Goal: Find specific page/section: Find specific page/section

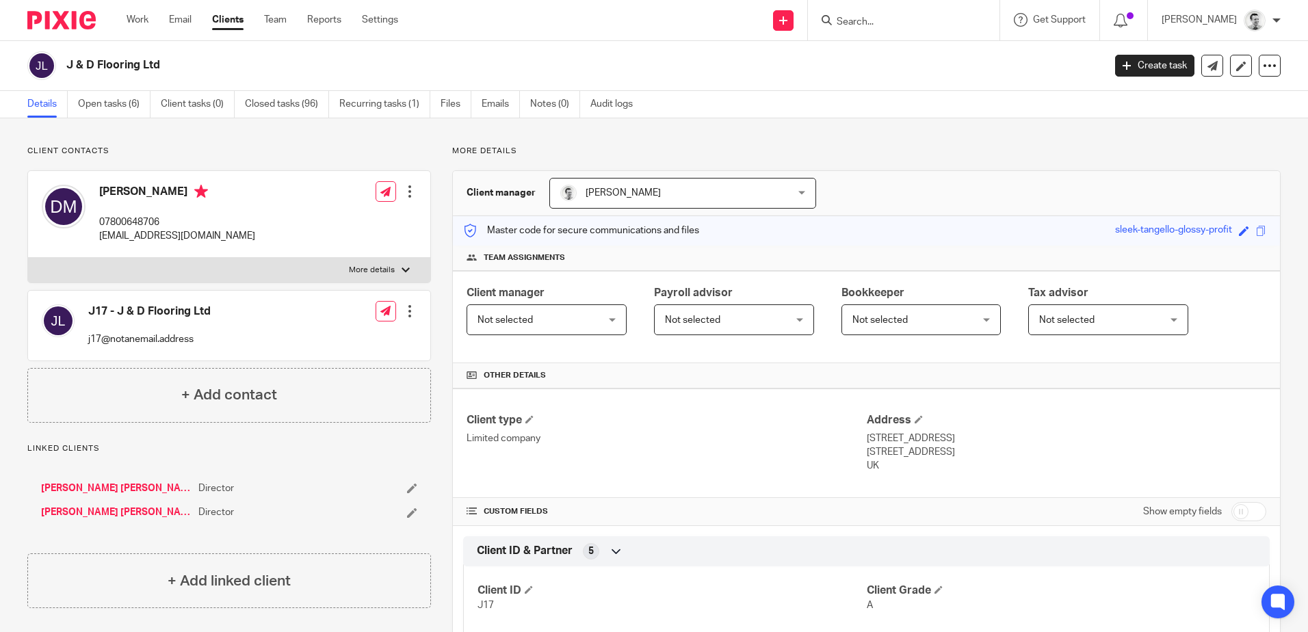
click at [885, 25] on input "Search" at bounding box center [897, 22] width 123 height 12
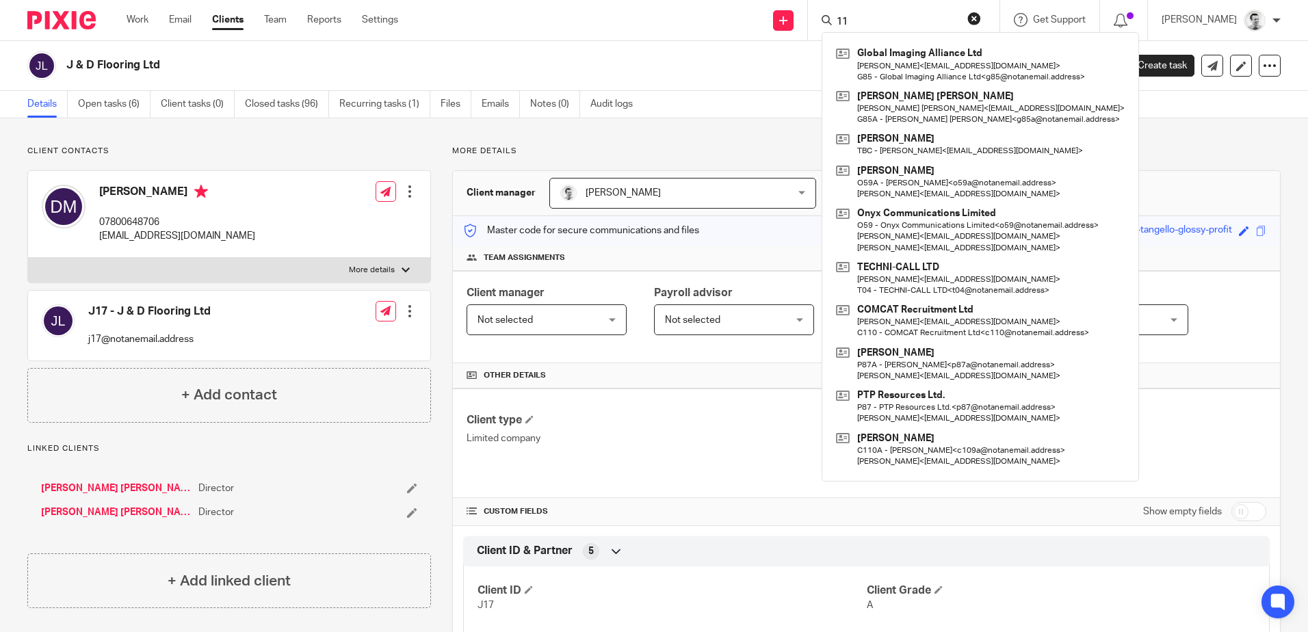
type input "1"
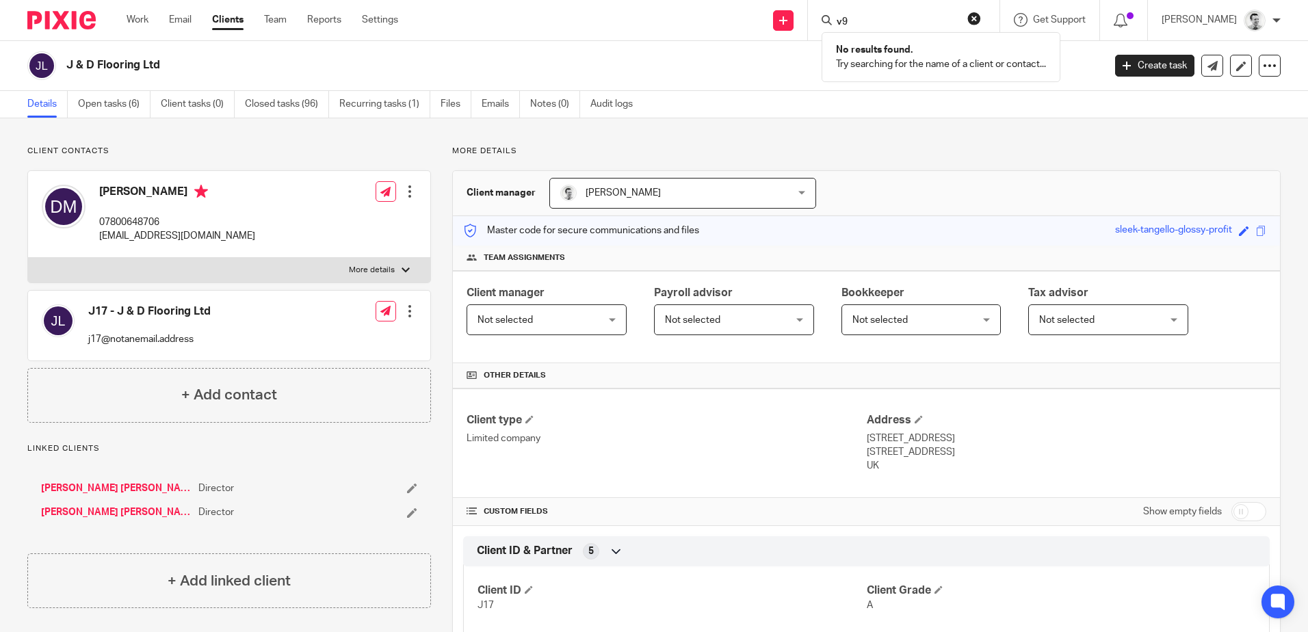
type input "v"
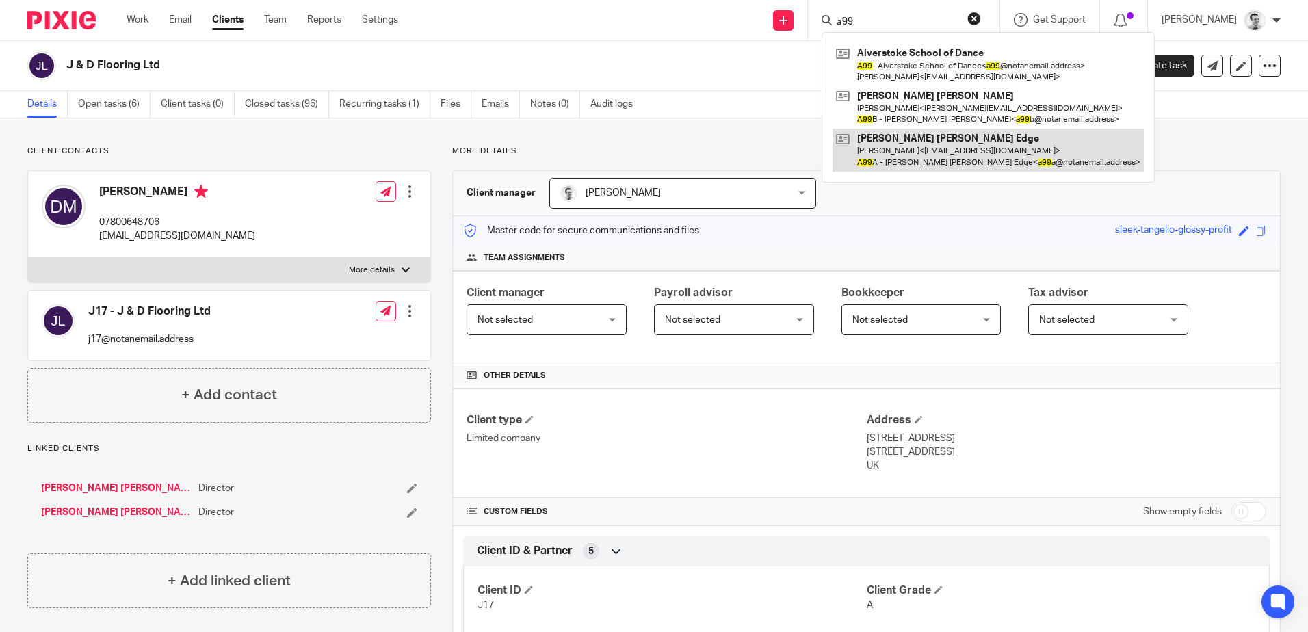
type input "a99"
click at [909, 155] on link at bounding box center [988, 150] width 311 height 42
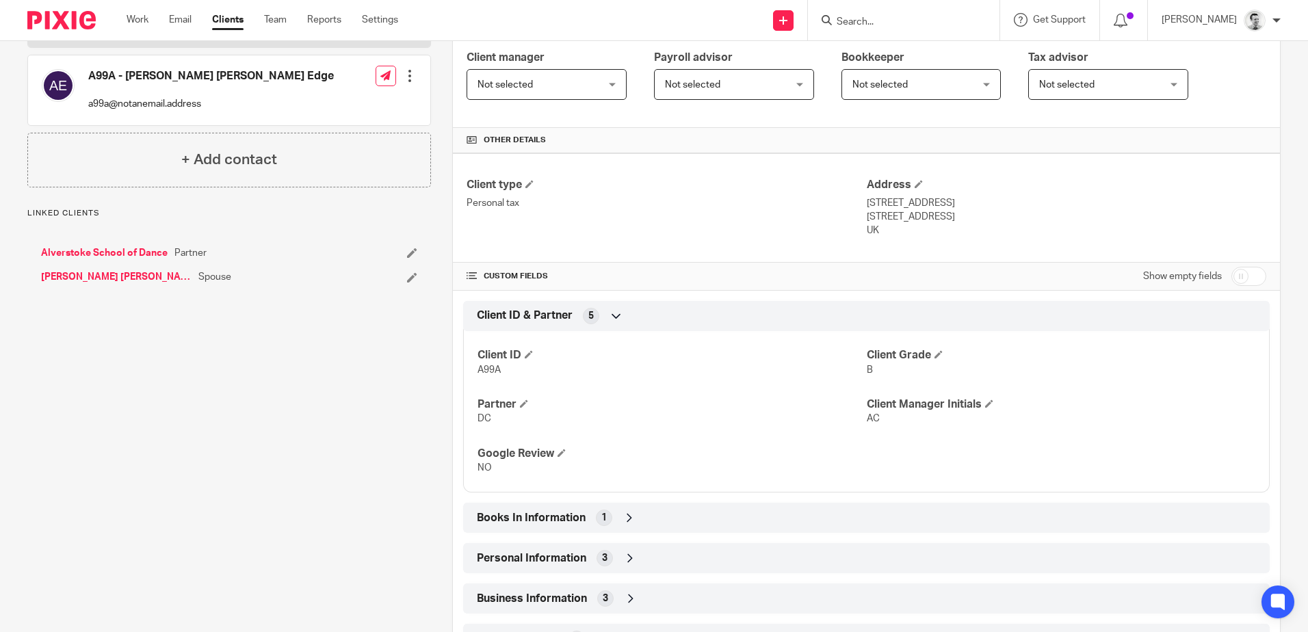
scroll to position [376, 0]
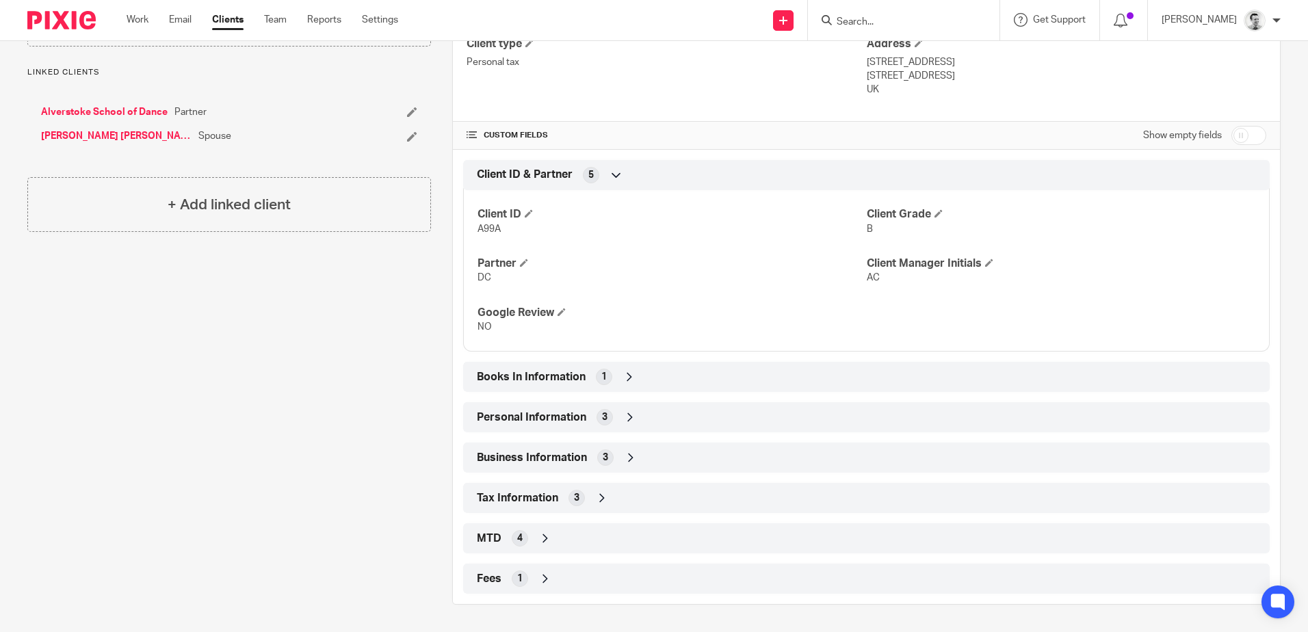
click at [624, 504] on div "Tax Information 3" at bounding box center [867, 498] width 786 height 23
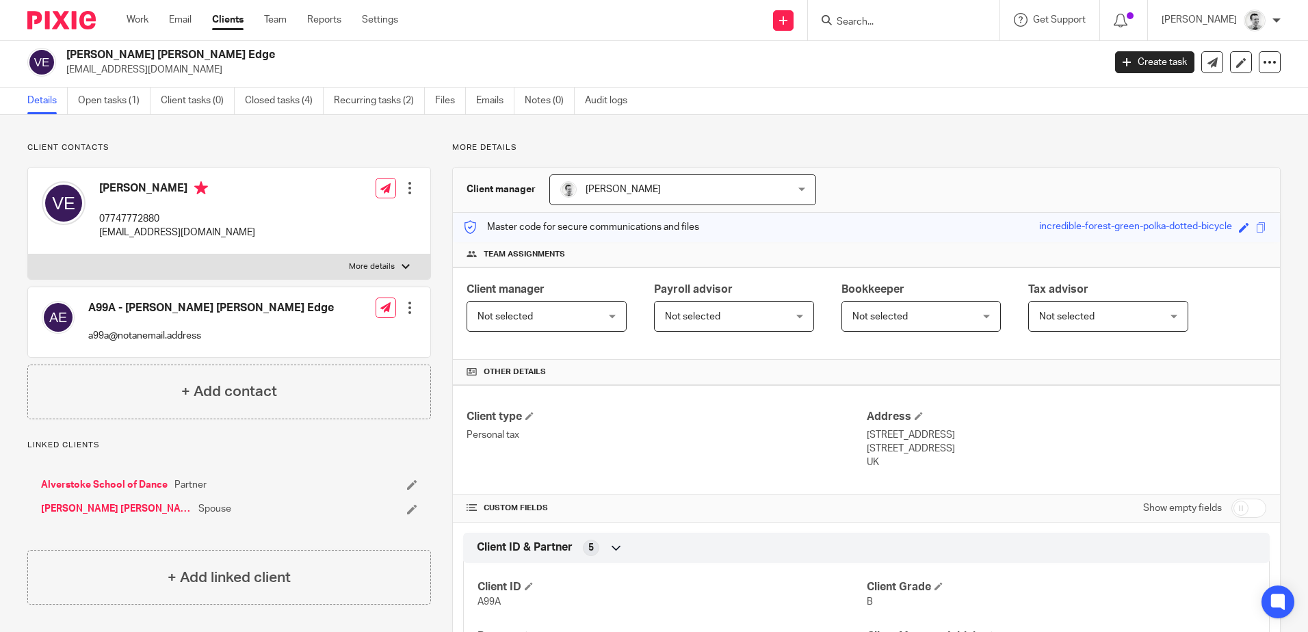
scroll to position [0, 0]
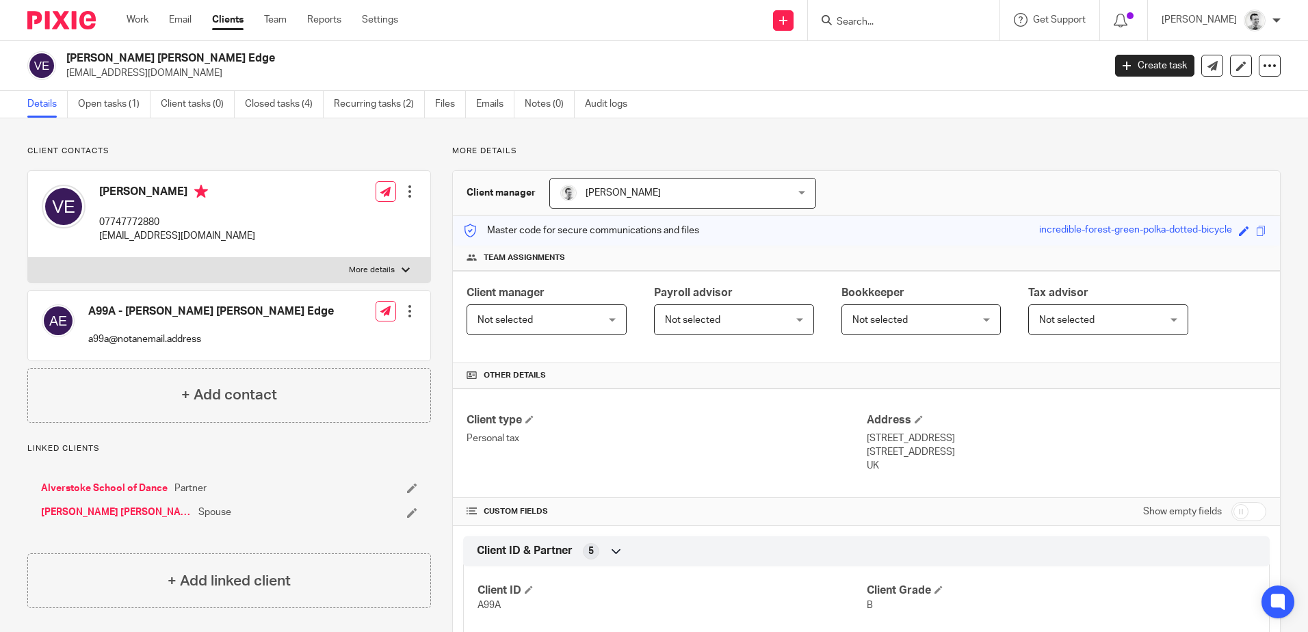
click at [109, 512] on link "[PERSON_NAME] [PERSON_NAME]" at bounding box center [116, 513] width 151 height 14
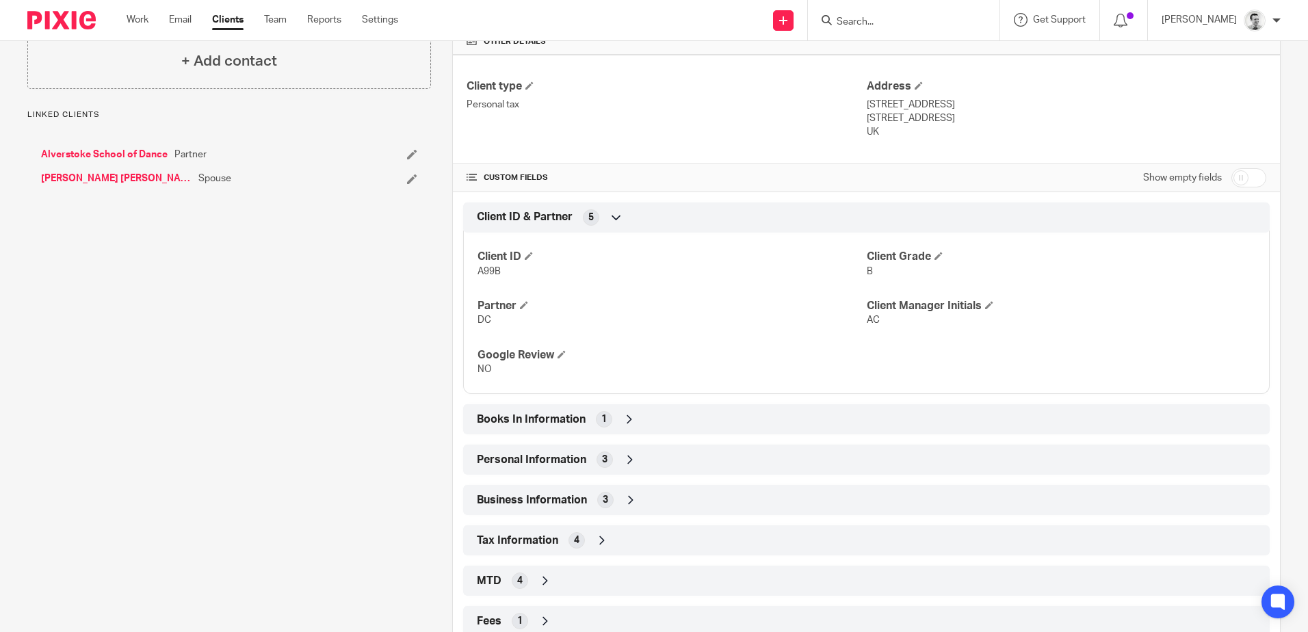
scroll to position [376, 0]
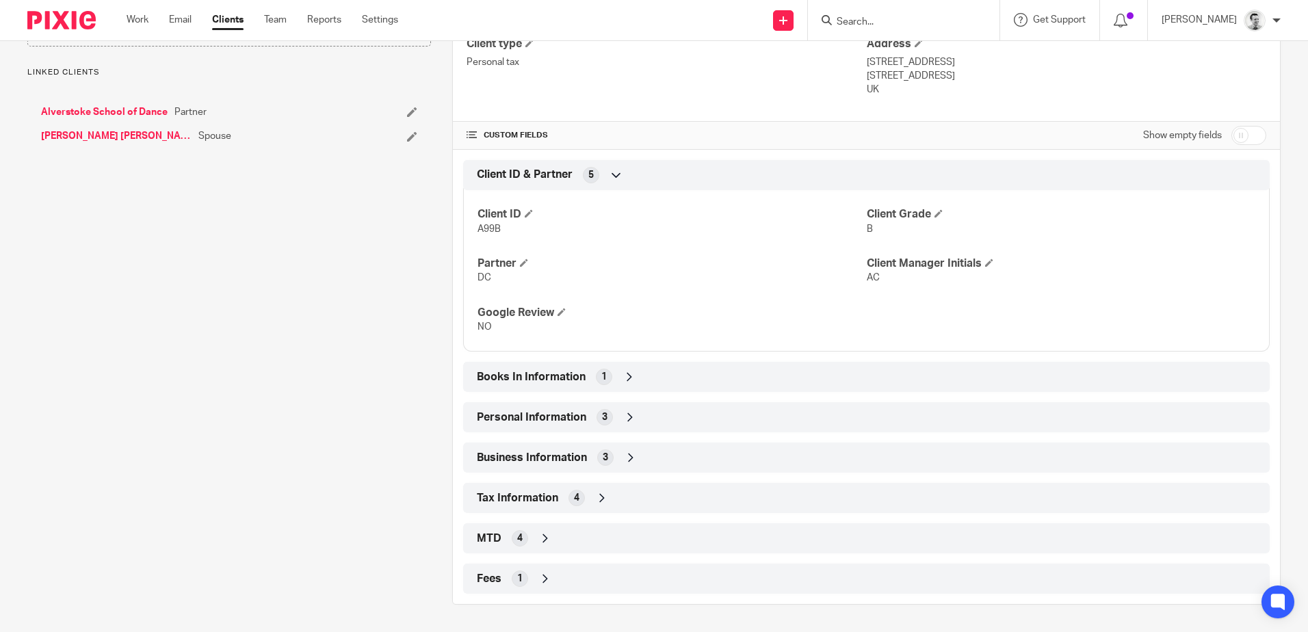
click at [645, 496] on div "Tax Information 4" at bounding box center [867, 498] width 786 height 23
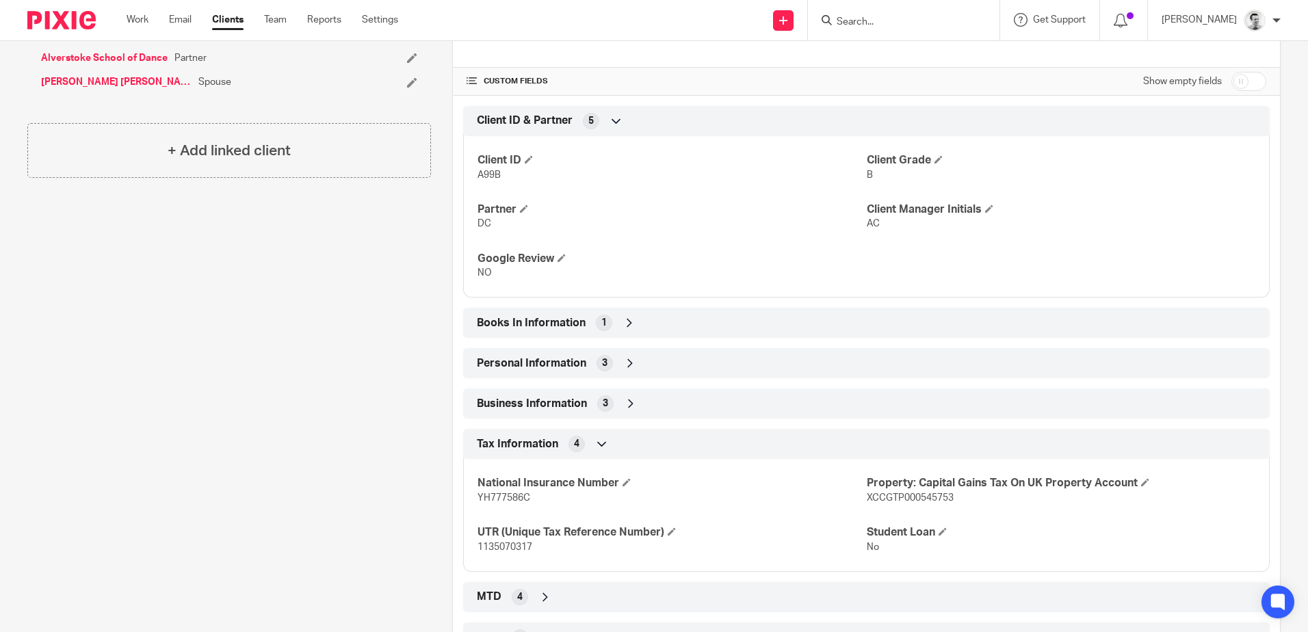
scroll to position [489, 0]
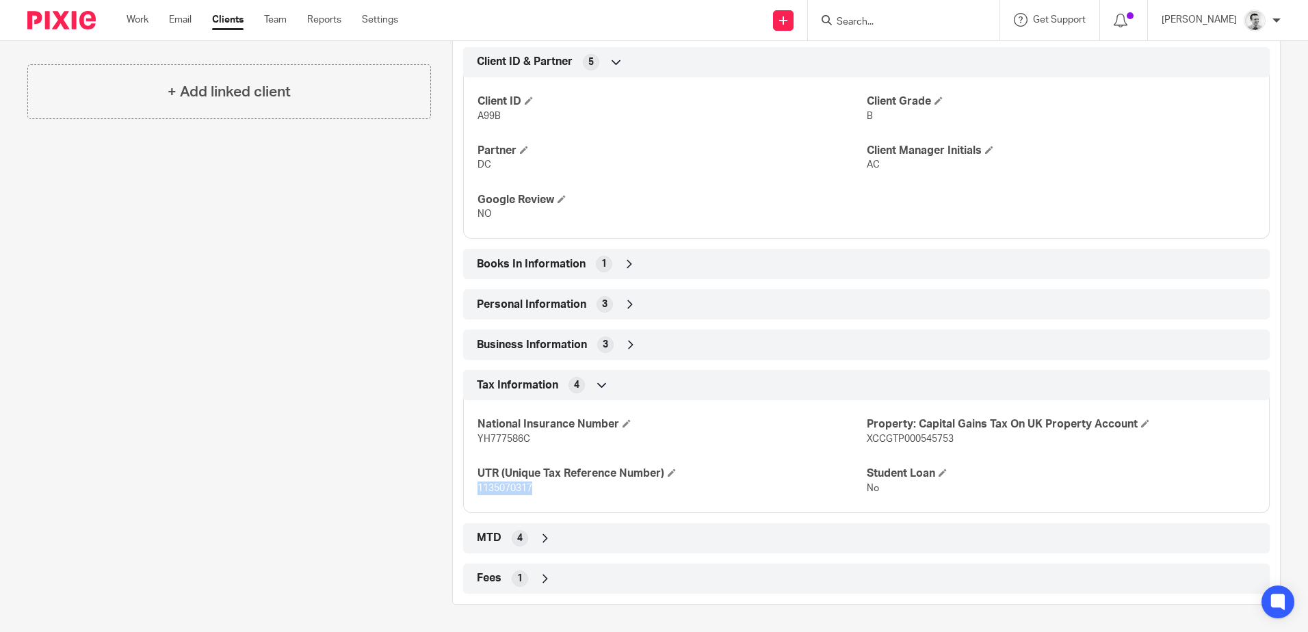
drag, startPoint x: 468, startPoint y: 491, endPoint x: 565, endPoint y: 492, distance: 96.5
click at [565, 492] on div "National Insurance Number YH777586C Property: Capital Gains Tax On UK Property …" at bounding box center [866, 451] width 807 height 123
click at [565, 492] on p "1135070317" at bounding box center [672, 489] width 389 height 14
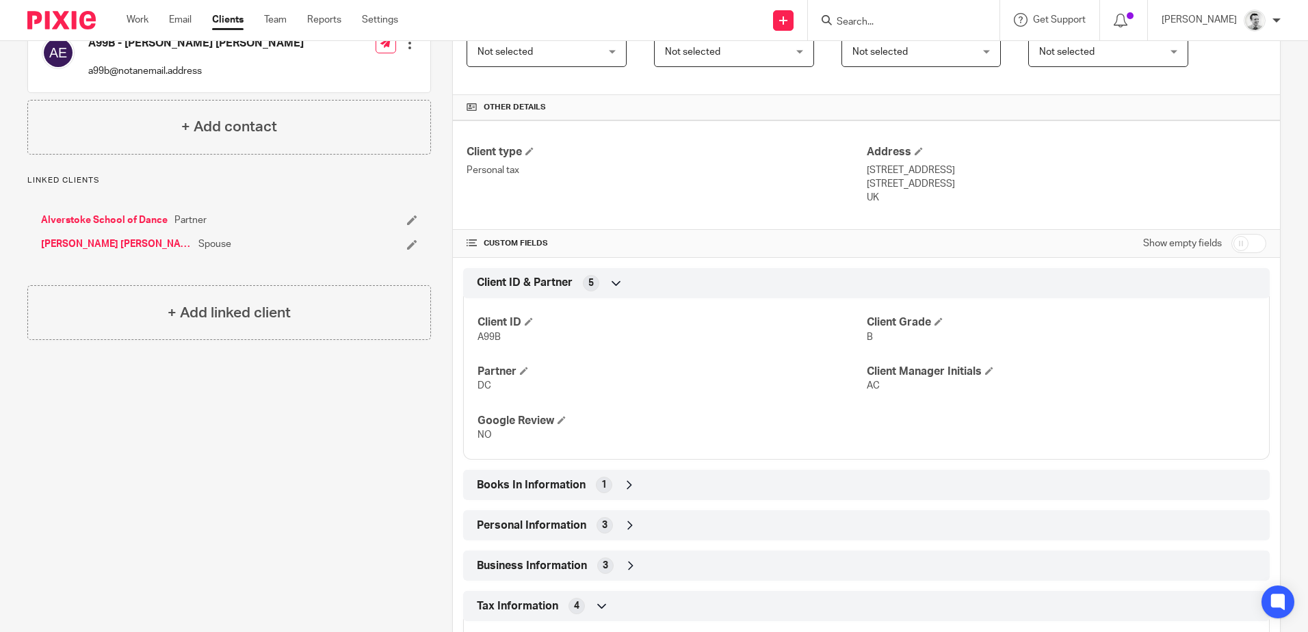
scroll to position [10, 0]
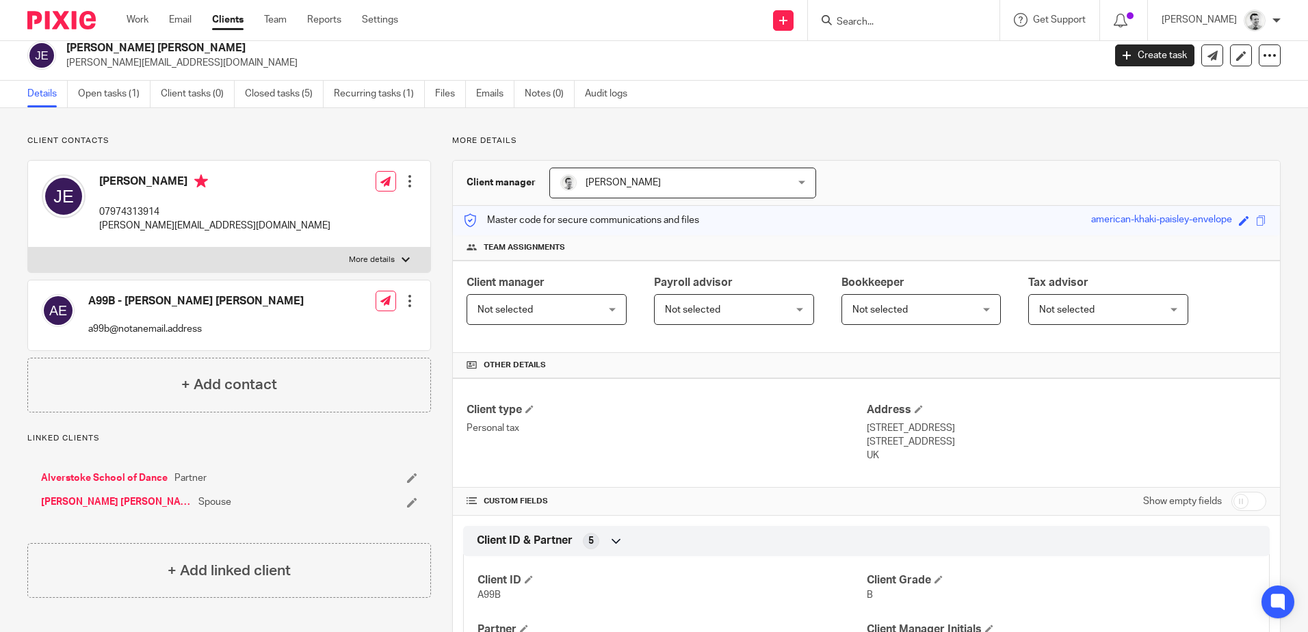
click at [90, 478] on link "Alverstoke School of Dance" at bounding box center [104, 478] width 127 height 14
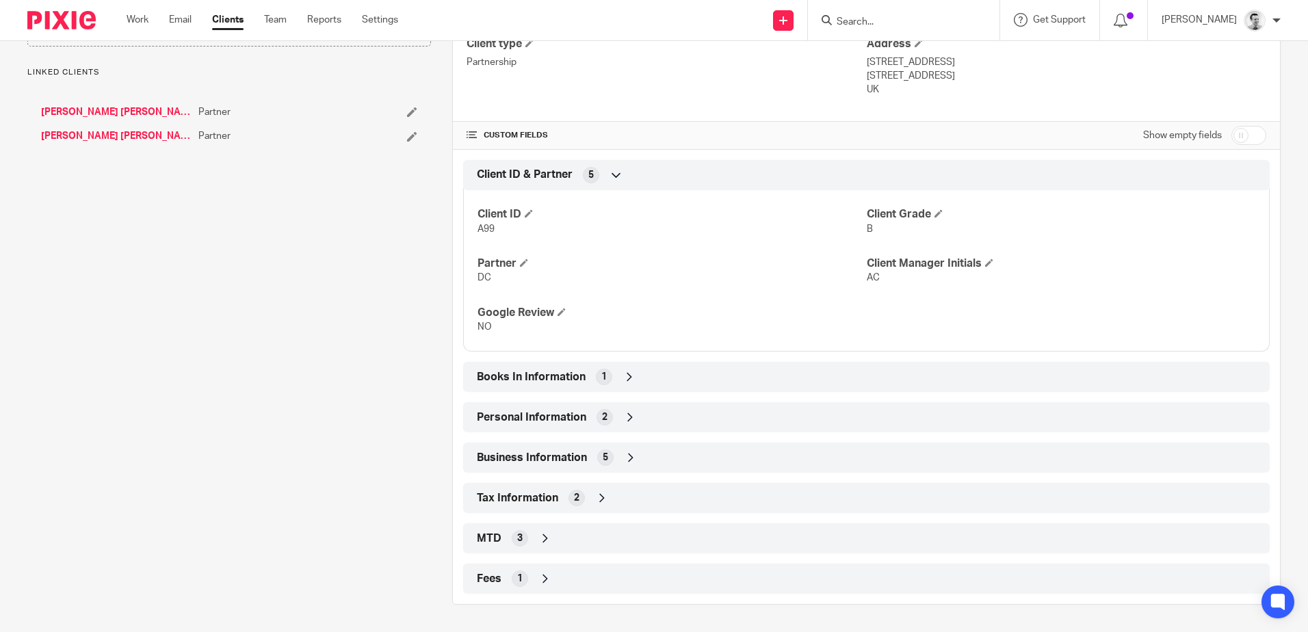
scroll to position [34, 0]
